Goal: Task Accomplishment & Management: Manage account settings

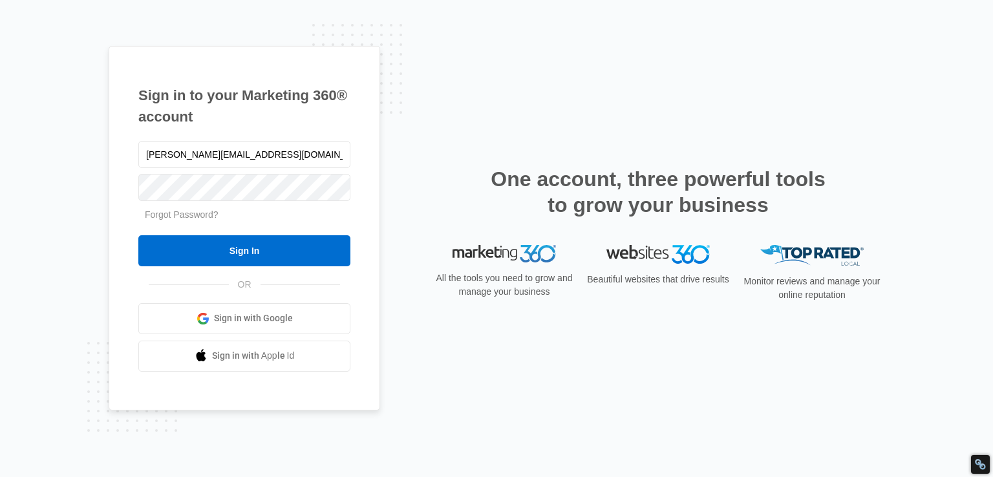
type input "joe@tencap.com"
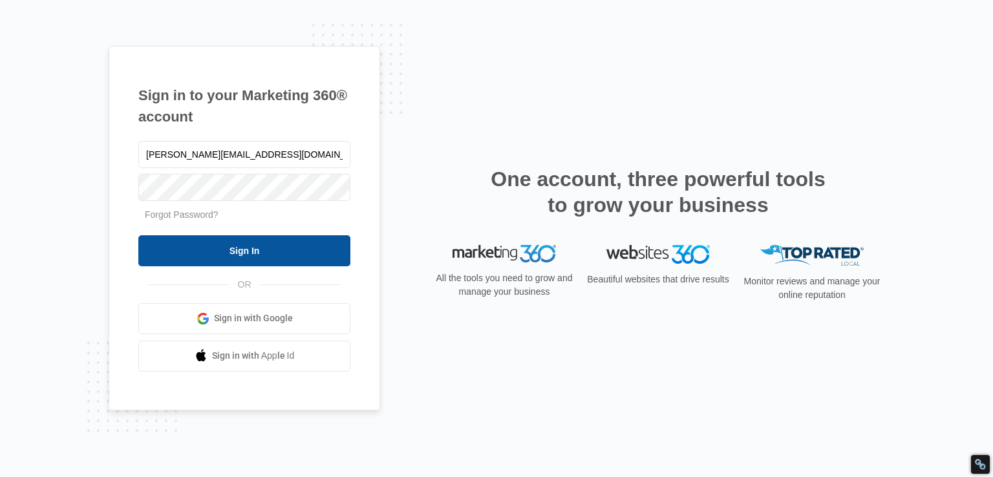
click at [244, 252] on input "Sign In" at bounding box center [244, 250] width 212 height 31
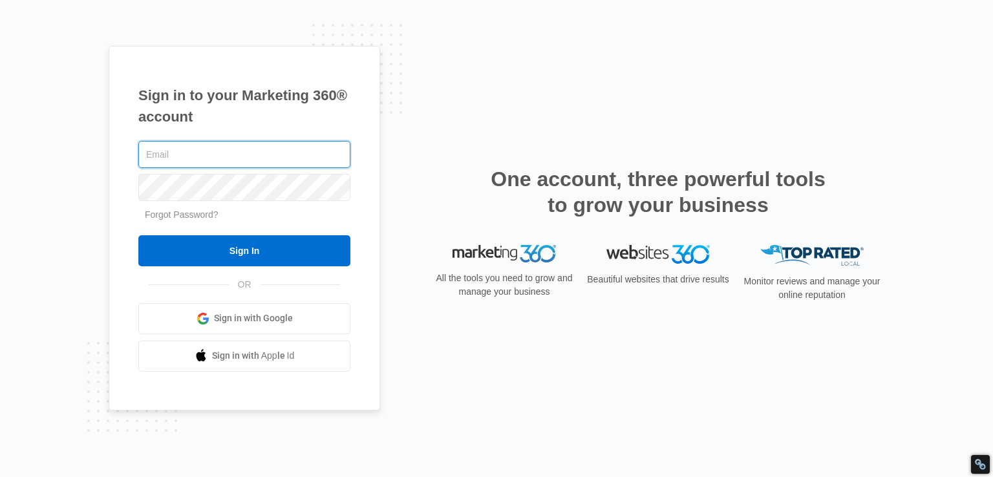
paste input "joe@tencap.com"
type input "joe@tencap.com"
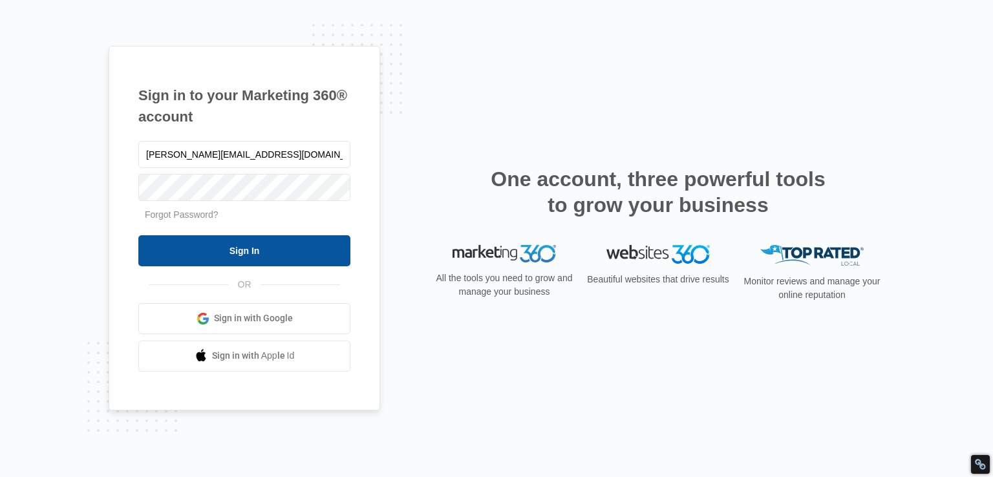
click at [279, 250] on input "Sign In" at bounding box center [244, 250] width 212 height 31
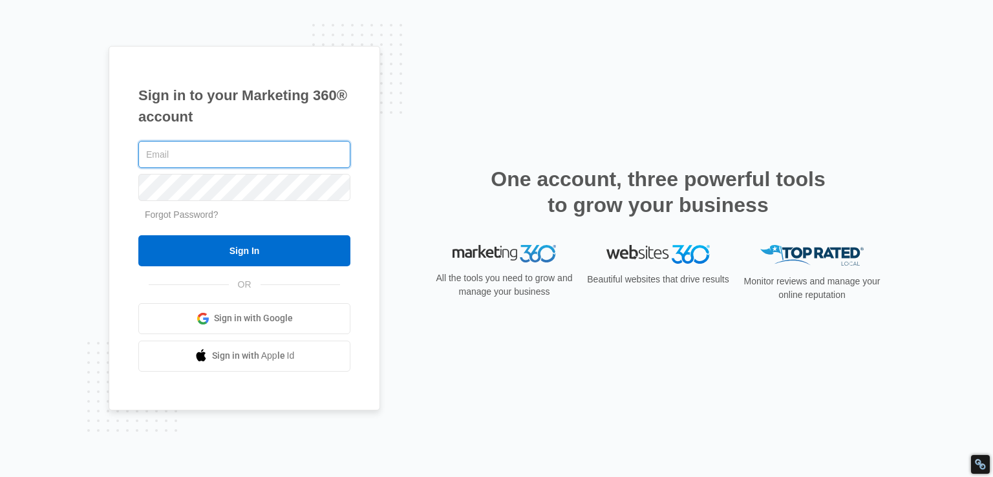
click at [266, 155] on input "text" at bounding box center [244, 154] width 212 height 27
type input "[PERSON_NAME][EMAIL_ADDRESS][DOMAIN_NAME]"
click at [138, 235] on input "Sign In" at bounding box center [244, 250] width 212 height 31
